Goal: Communication & Community: Answer question/provide support

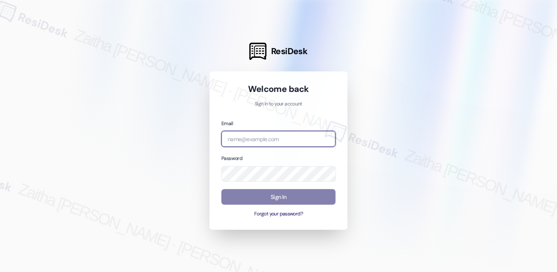
click at [272, 139] on input "email" at bounding box center [279, 139] width 114 height 16
type input "automated-surveys-grant_main-zaitha.mae.[PERSON_NAME]@grant_[DOMAIN_NAME]"
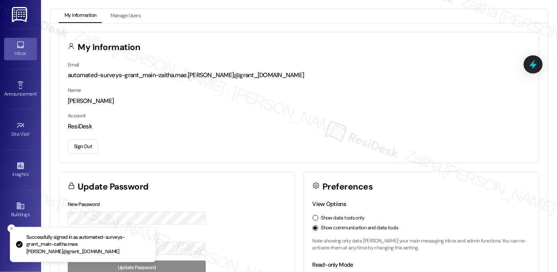
click at [23, 53] on div "Inbox" at bounding box center [20, 53] width 41 height 8
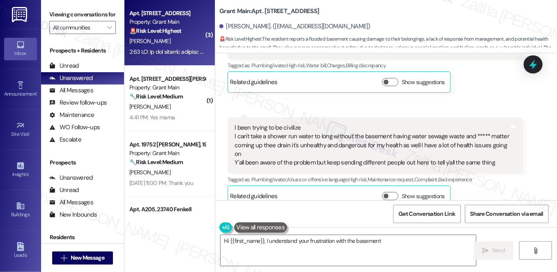
scroll to position [3152, 0]
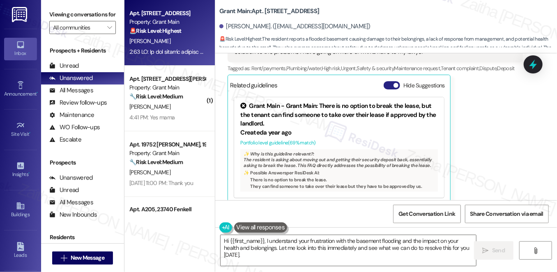
click at [386, 81] on button "Hide Suggestions" at bounding box center [392, 85] width 16 height 8
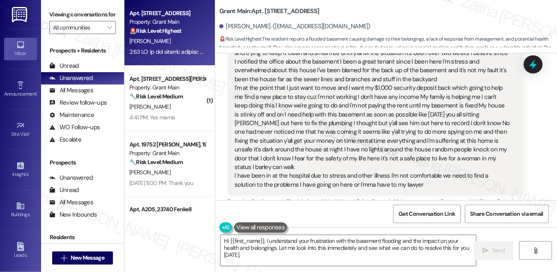
scroll to position [3005, 0]
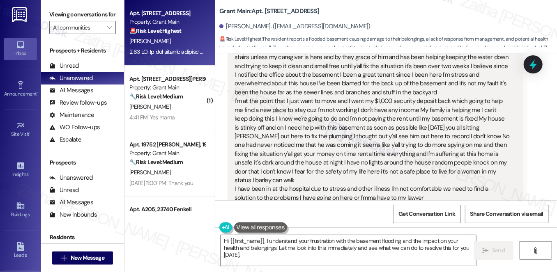
click at [226, 26] on div "[PERSON_NAME]. ([EMAIL_ADDRESS][DOMAIN_NAME])" at bounding box center [294, 26] width 151 height 9
drag, startPoint x: 226, startPoint y: 26, endPoint x: 257, endPoint y: 27, distance: 31.7
click at [257, 27] on div "[PERSON_NAME]. ([EMAIL_ADDRESS][DOMAIN_NAME])" at bounding box center [294, 26] width 151 height 9
copy div "[PERSON_NAME]"
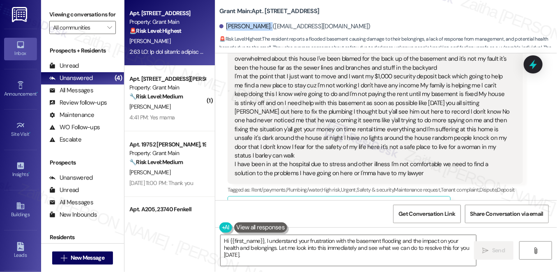
scroll to position [3043, 0]
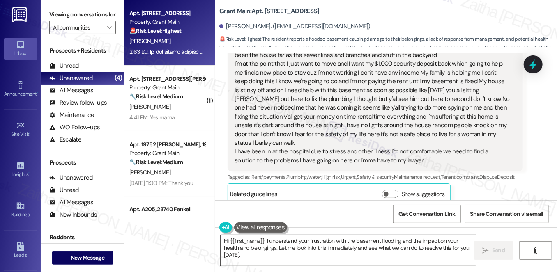
click at [342, 250] on textarea "Hi {{first_name}}, I understand your frustration with the basement flooding and…" at bounding box center [349, 251] width 256 height 31
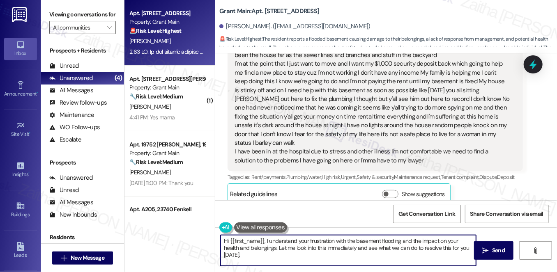
click at [342, 250] on textarea "Hi {{first_name}}, I understand your frustration with the basement flooding and…" at bounding box center [349, 251] width 256 height 31
click at [441, 248] on textarea "Hi {{first_name}}, I understand your frustration with the basement flooding and…" at bounding box center [349, 251] width 256 height 31
type textarea "Hi {{first_name}}, I understand your frustration with the basement flooding and…"
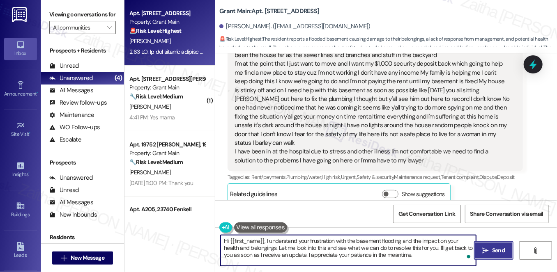
click at [495, 248] on span "Send" at bounding box center [498, 251] width 13 height 9
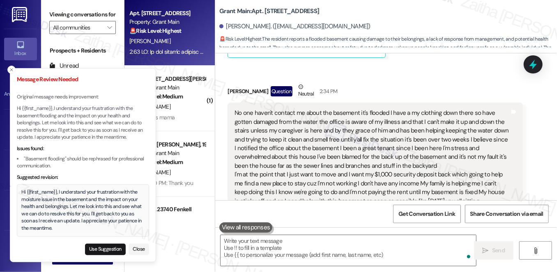
scroll to position [2930, 0]
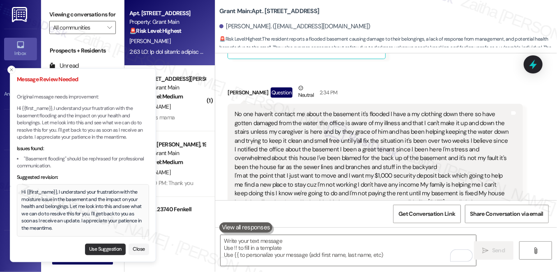
click at [99, 249] on button "Use Suggestion" at bounding box center [105, 250] width 41 height 12
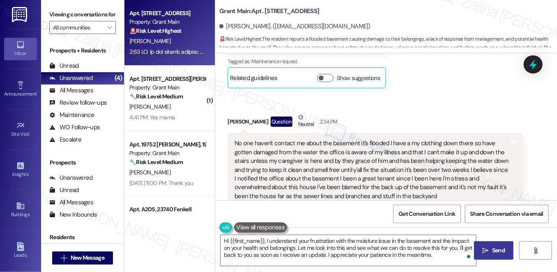
scroll to position [2894, 0]
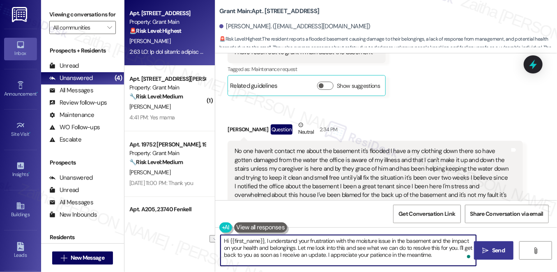
drag, startPoint x: 349, startPoint y: 242, endPoint x: 391, endPoint y: 241, distance: 42.3
click at [391, 241] on textarea "Hi {{first_name}}, I understand your frustration with the moisture issue in the…" at bounding box center [349, 251] width 256 height 31
click at [380, 241] on textarea "Hi {{first_name}}, I understand your frustration with the basement and the impa…" at bounding box center [349, 251] width 256 height 31
type textarea "Hi {{first_name}}, I understand your frustration with the basement issue and th…"
click at [501, 251] on span "Send" at bounding box center [498, 251] width 13 height 9
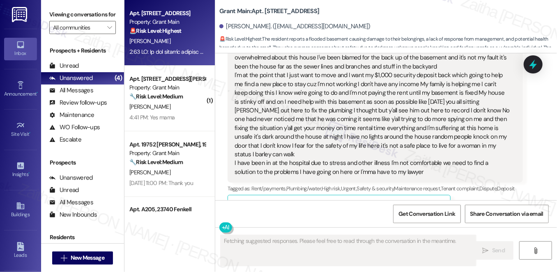
scroll to position [3042, 0]
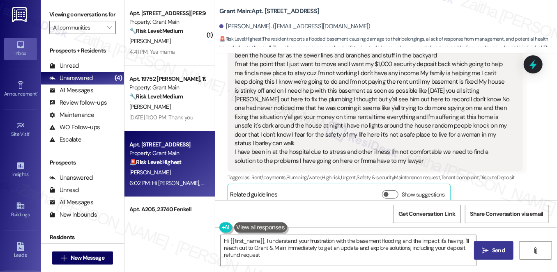
type textarea "Hi {{first_name}}, I understand your frustration with the basement flooding and…"
click at [534, 65] on icon at bounding box center [534, 64] width 10 height 13
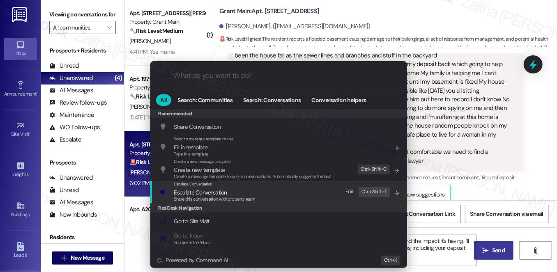
click at [211, 195] on span "Escalate Conversation" at bounding box center [200, 192] width 53 height 7
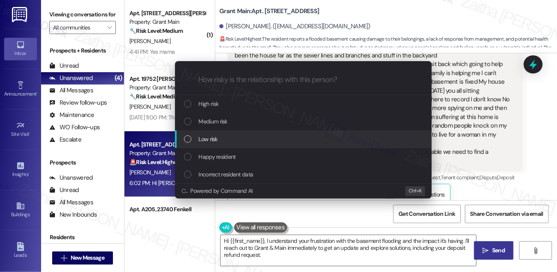
click at [535, 153] on div "Escalate Conversation How risky is the relationship with this person? Topics (e…" at bounding box center [278, 136] width 557 height 272
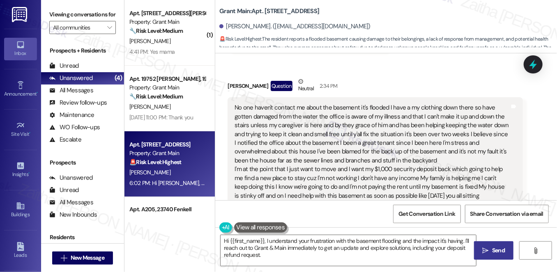
scroll to position [2930, 0]
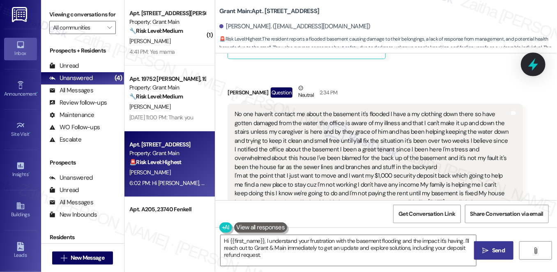
click at [531, 58] on icon at bounding box center [534, 65] width 14 height 14
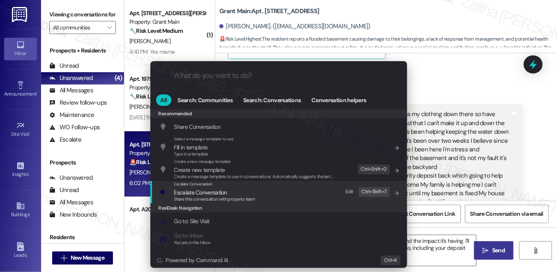
click at [201, 195] on span "Escalate Conversation" at bounding box center [200, 192] width 53 height 7
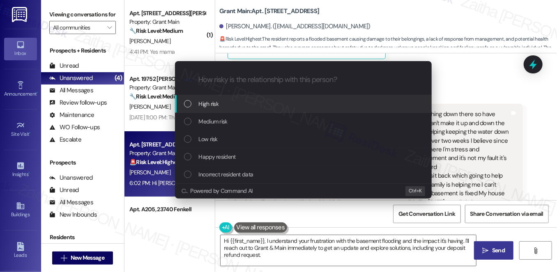
click at [218, 103] on span "High risk" at bounding box center [209, 103] width 20 height 9
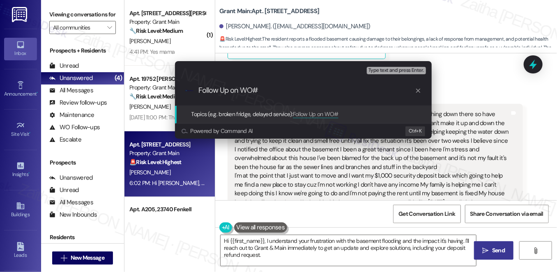
click at [250, 90] on input "Follow Up on WO#" at bounding box center [307, 90] width 217 height 9
click at [283, 90] on input "Follow Up on WO #" at bounding box center [307, 90] width 217 height 9
paste input "#49186"
click at [377, 87] on input "Follow Up on WO # #49186 -Basement has been backed up" at bounding box center [307, 90] width 217 height 9
click at [384, 88] on input "Follow Up on WO # #49186 -Basement has been back up" at bounding box center [307, 90] width 217 height 9
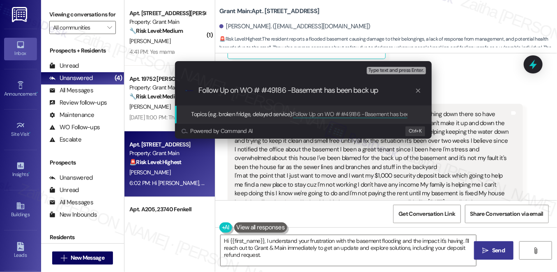
drag, startPoint x: 381, startPoint y: 91, endPoint x: 291, endPoint y: 86, distance: 89.7
click at [291, 86] on input "Follow Up on WO # #49186 -Basement has been back up" at bounding box center [307, 90] width 217 height 9
click at [334, 99] on div ".cls-1{fill:#0a055f;}.cls-2{fill:#0cc4c4;} resideskLogoBlueOrange Follow Up on …" at bounding box center [303, 90] width 257 height 29
click at [344, 89] on input "Follow Up on WO # #49186 -Basement has been back up" at bounding box center [307, 90] width 217 height 9
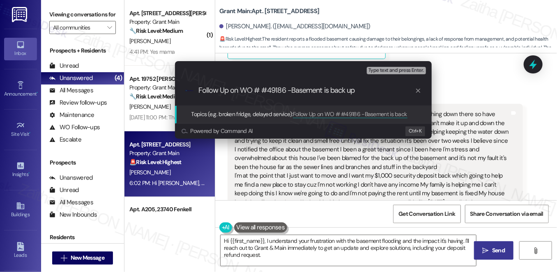
type input "Follow Up on WO # #49186 -Basement is back up"
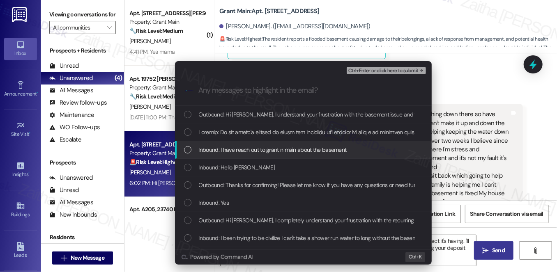
click at [299, 150] on span "Inbound: I have reach out to grant n main about the basement" at bounding box center [273, 149] width 148 height 9
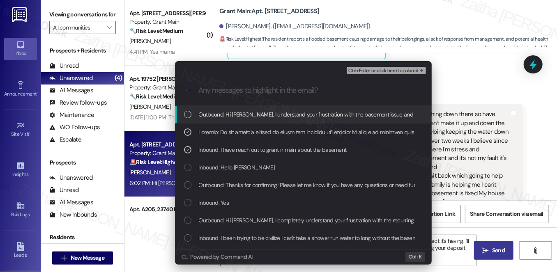
click at [372, 72] on span "Ctrl+Enter or click here to submit" at bounding box center [384, 71] width 70 height 6
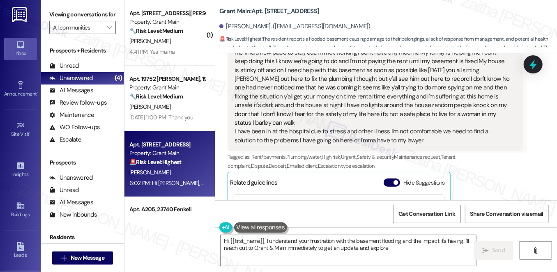
scroll to position [3152, 0]
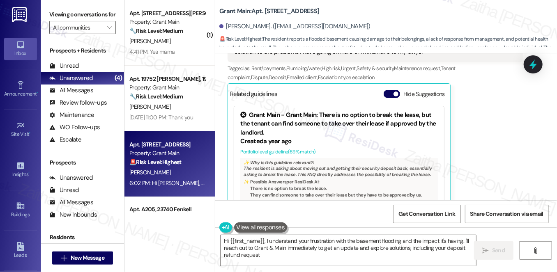
type textarea "Hi {{first_name}}, I understand your frustration with the basement flooding and…"
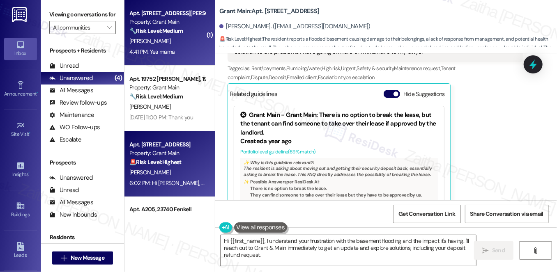
click at [195, 46] on div "[PERSON_NAME]" at bounding box center [168, 41] width 78 height 10
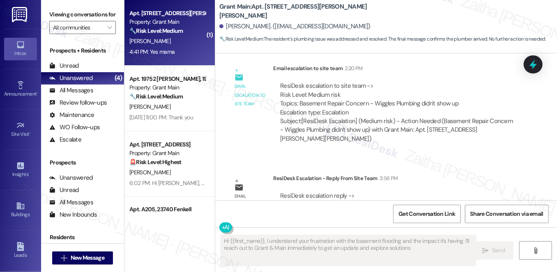
scroll to position [3320, 0]
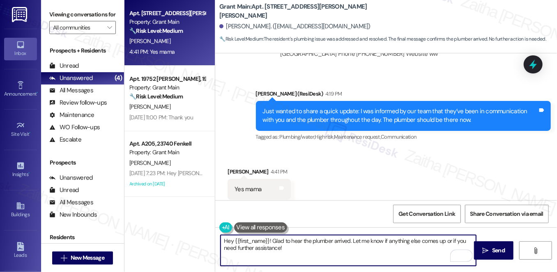
drag, startPoint x: 350, startPoint y: 240, endPoint x: 223, endPoint y: 238, distance: 127.0
click at [223, 238] on textarea "Hey {{first_name}}! Glad to hear the plumber arrived. Let me know if anything e…" at bounding box center [349, 251] width 256 height 31
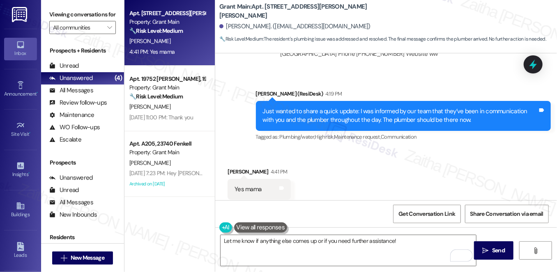
click at [235, 168] on div "[PERSON_NAME] 4:41 PM" at bounding box center [259, 174] width 63 height 12
copy div "[PERSON_NAME]"
click at [392, 241] on textarea "Let me know if anything else comes up or if you need further assistance!" at bounding box center [349, 251] width 256 height 31
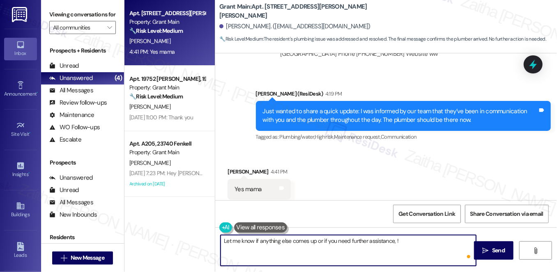
paste textarea "[PERSON_NAME]"
click at [223, 244] on textarea "Let me know if anything else comes up or if you need further assistance, [PERSO…" at bounding box center [349, 251] width 256 height 31
type textarea "Please let me know if anything else comes up or if you need further assistance,…"
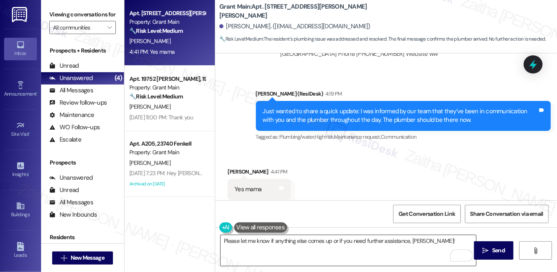
drag, startPoint x: 503, startPoint y: 249, endPoint x: 463, endPoint y: 240, distance: 40.5
click at [503, 249] on span "Send" at bounding box center [498, 251] width 13 height 9
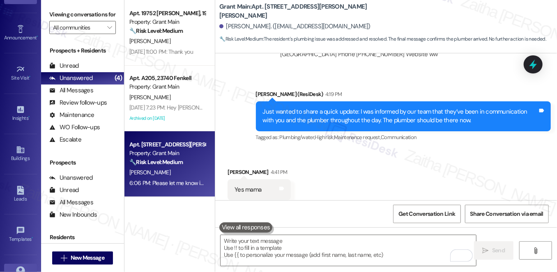
scroll to position [116, 0]
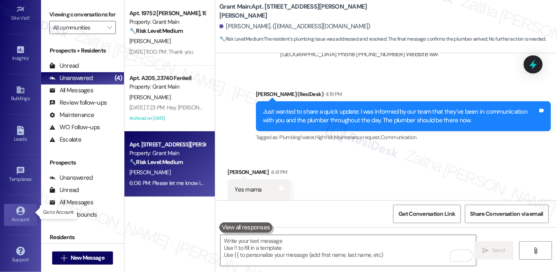
click at [16, 207] on icon at bounding box center [20, 211] width 9 height 9
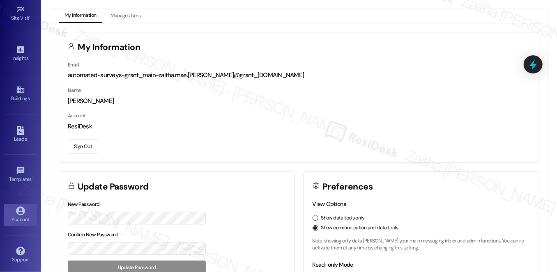
click at [84, 142] on button "Sign Out" at bounding box center [83, 147] width 30 height 14
